Goal: Find contact information: Find contact information

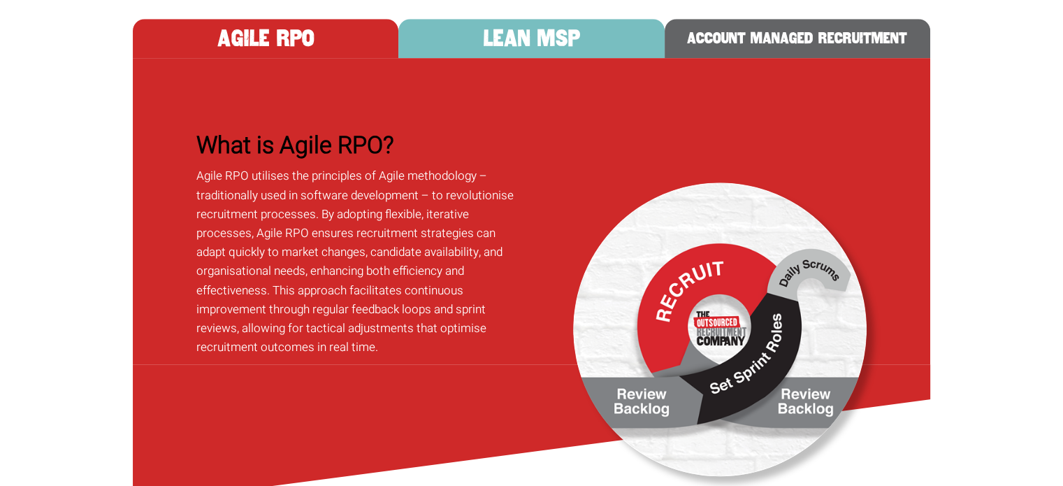
scroll to position [908, 0]
click at [517, 58] on button "LEAN MSP" at bounding box center [531, 38] width 266 height 39
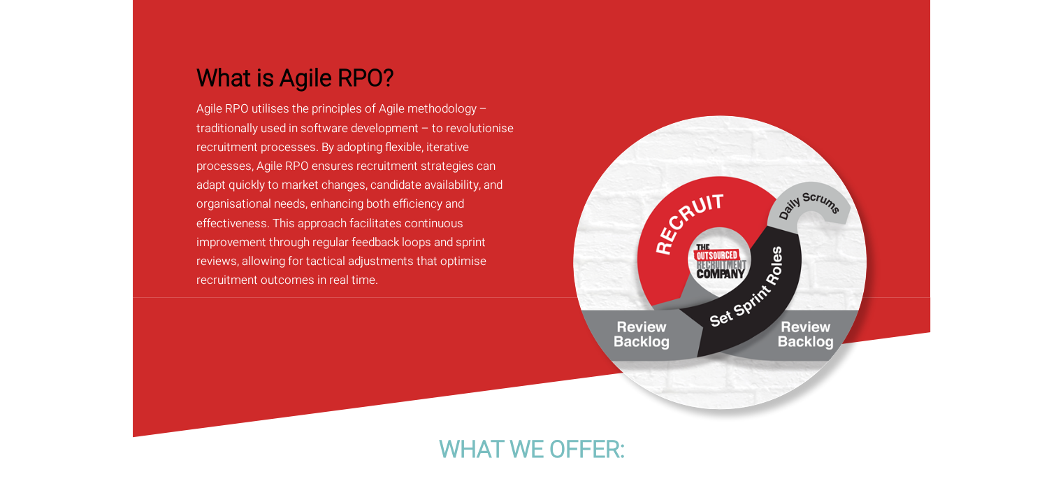
scroll to position [978, 0]
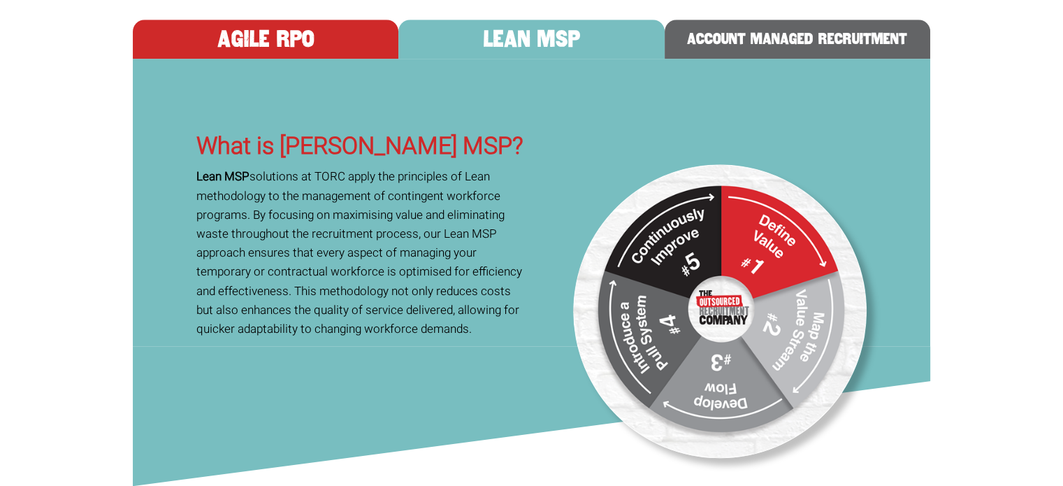
click at [770, 59] on button "ACCOUNT MANAGED RECRUITMENT" at bounding box center [798, 39] width 266 height 39
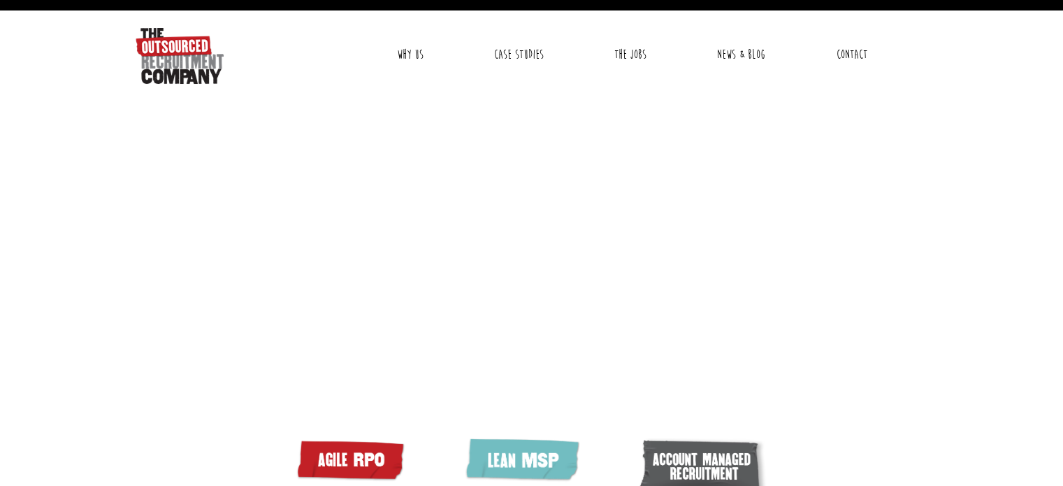
scroll to position [0, 0]
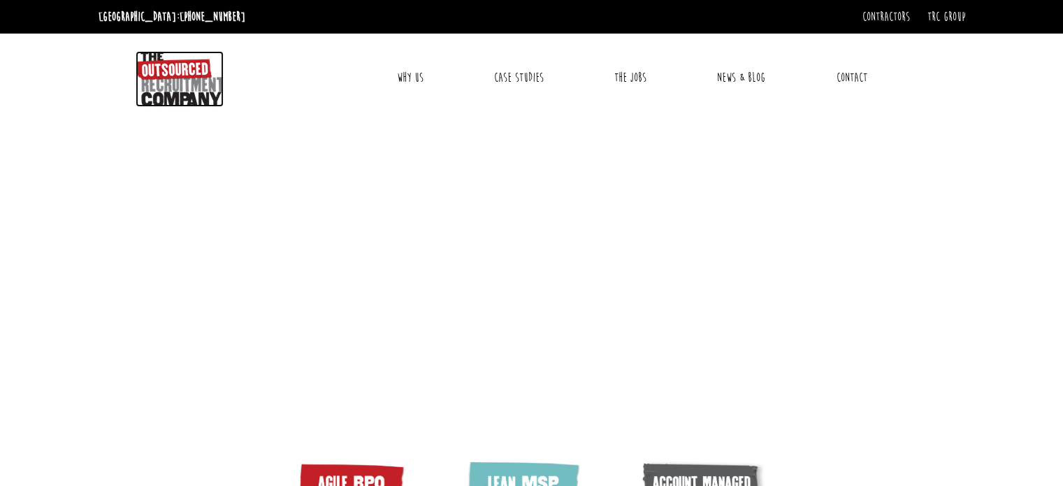
click at [193, 88] on img at bounding box center [180, 79] width 88 height 56
click at [942, 16] on link "TRC Group" at bounding box center [946, 16] width 38 height 15
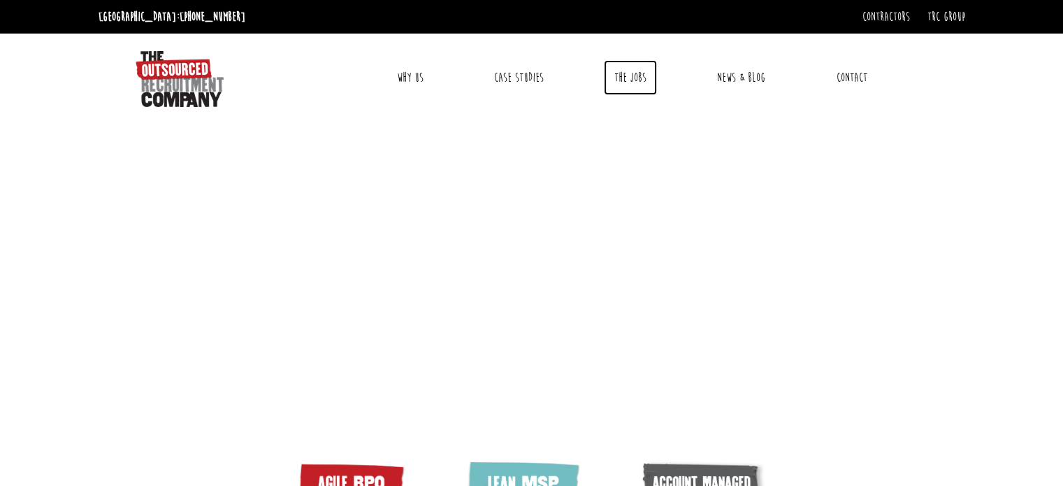
click at [629, 77] on link "The Jobs" at bounding box center [630, 77] width 53 height 35
